Goal: Obtain resource: Download file/media

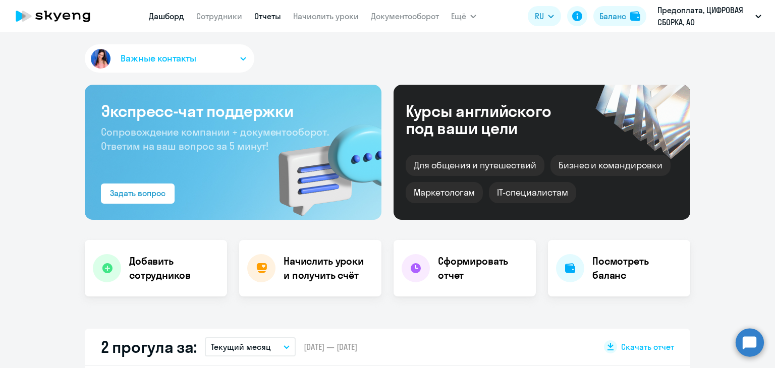
click at [266, 16] on link "Отчеты" at bounding box center [267, 16] width 27 height 10
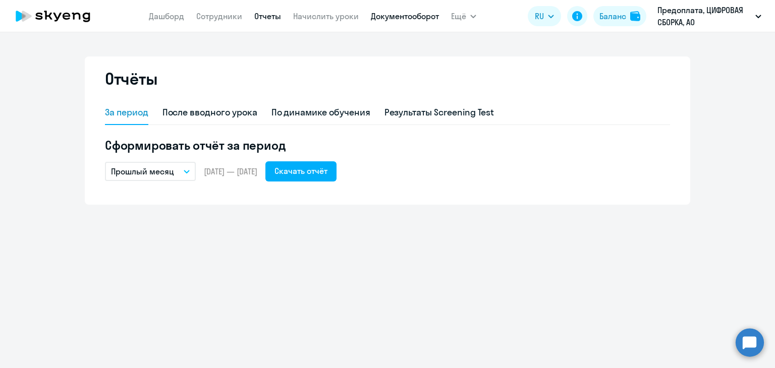
click at [400, 16] on link "Документооборот" at bounding box center [405, 16] width 68 height 10
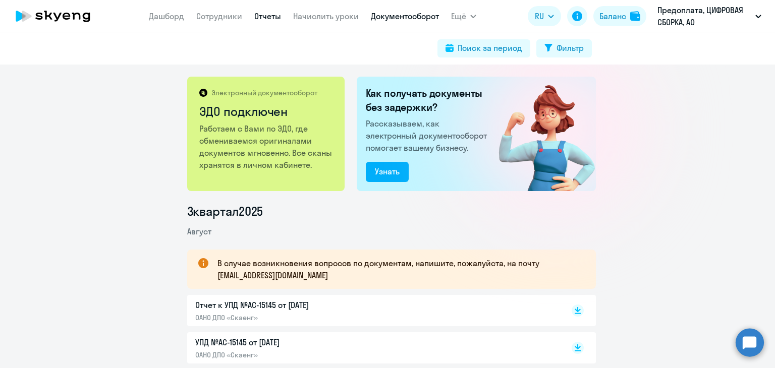
click at [261, 16] on link "Отчеты" at bounding box center [267, 16] width 27 height 10
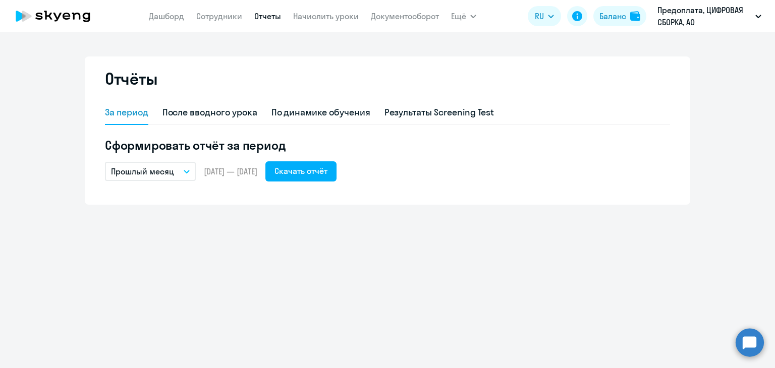
click at [174, 175] on button "Прошлый месяц" at bounding box center [150, 171] width 91 height 19
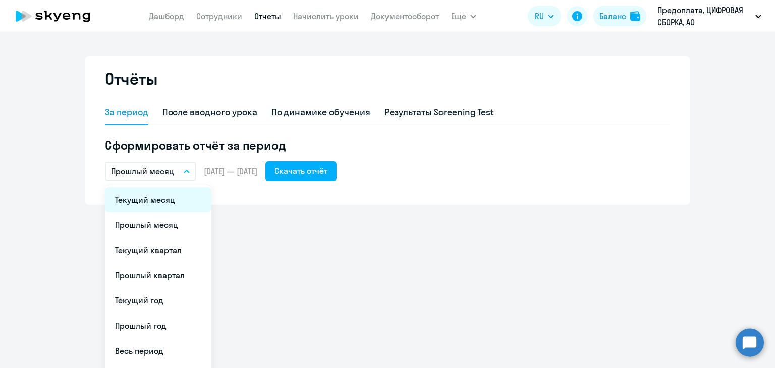
click at [161, 202] on li "Текущий месяц" at bounding box center [158, 199] width 106 height 25
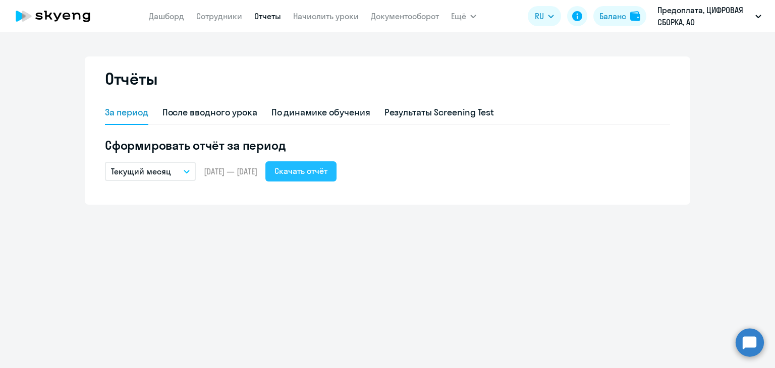
click at [307, 170] on div "Скачать отчёт" at bounding box center [300, 171] width 53 height 12
